Goal: Transaction & Acquisition: Purchase product/service

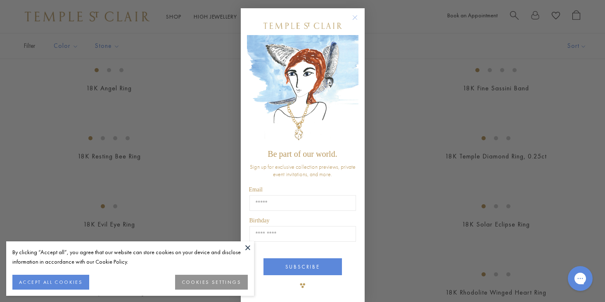
scroll to position [7, 0]
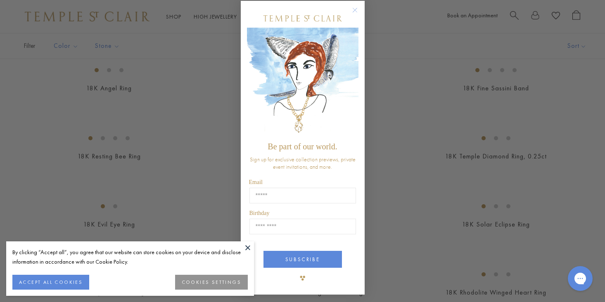
click at [354, 10] on circle "Close dialog" at bounding box center [355, 10] width 10 height 10
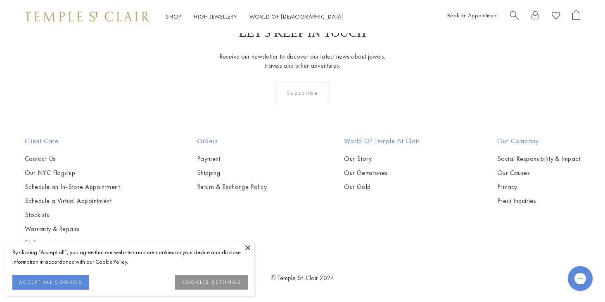
scroll to position [2109, 0]
click at [0, 0] on img at bounding box center [0, 0] width 0 height 0
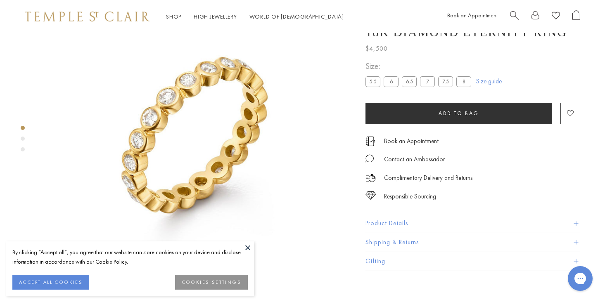
scroll to position [73, 0]
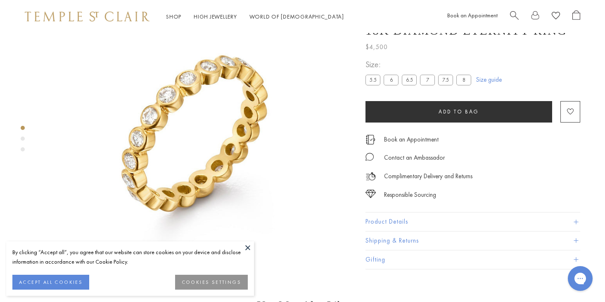
click at [430, 86] on label "7" at bounding box center [427, 80] width 15 height 10
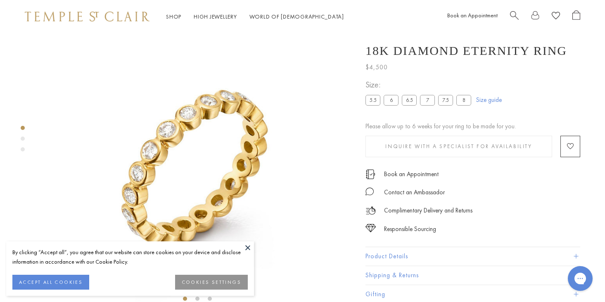
scroll to position [33, 0]
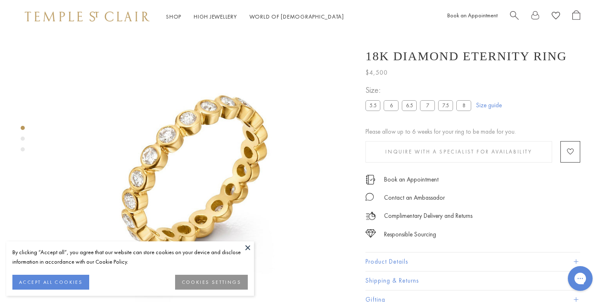
click at [428, 111] on label "7" at bounding box center [427, 106] width 15 height 10
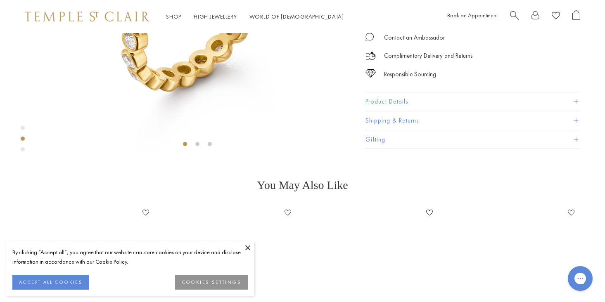
scroll to position [202, 0]
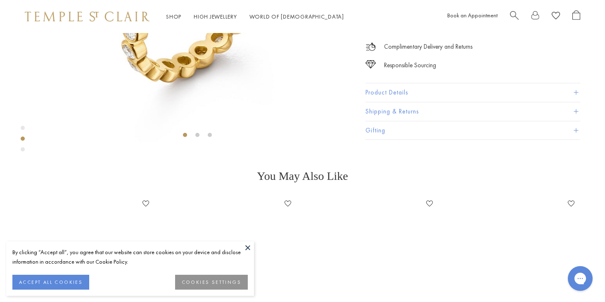
click at [246, 247] on button at bounding box center [248, 248] width 12 height 12
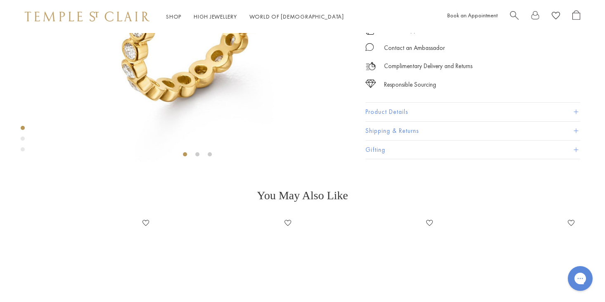
scroll to position [185, 0]
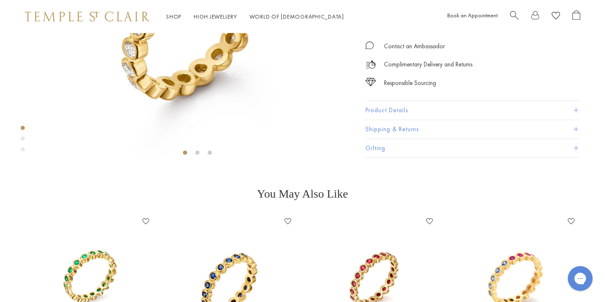
click at [576, 113] on span at bounding box center [576, 110] width 5 height 5
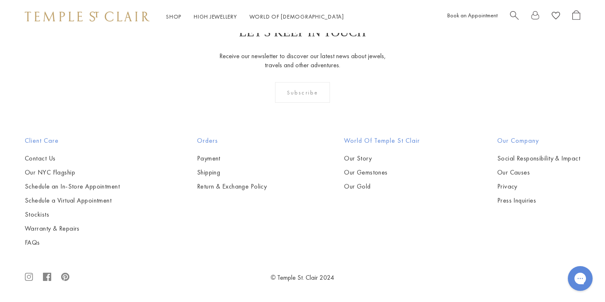
scroll to position [1322, 0]
